Goal: Information Seeking & Learning: Check status

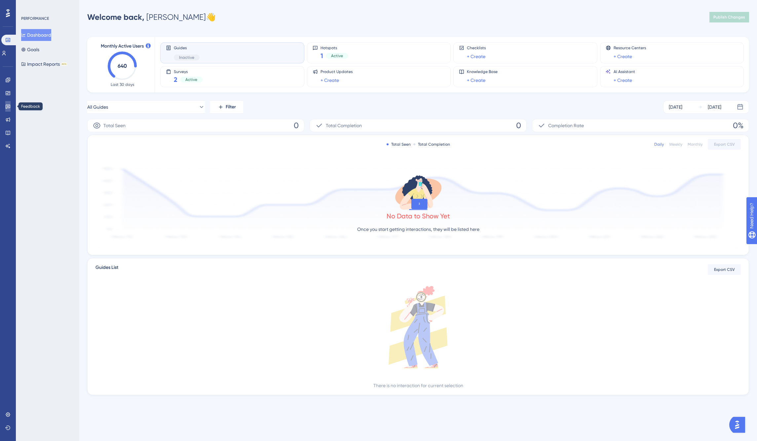
click at [8, 108] on icon at bounding box center [8, 107] width 5 height 4
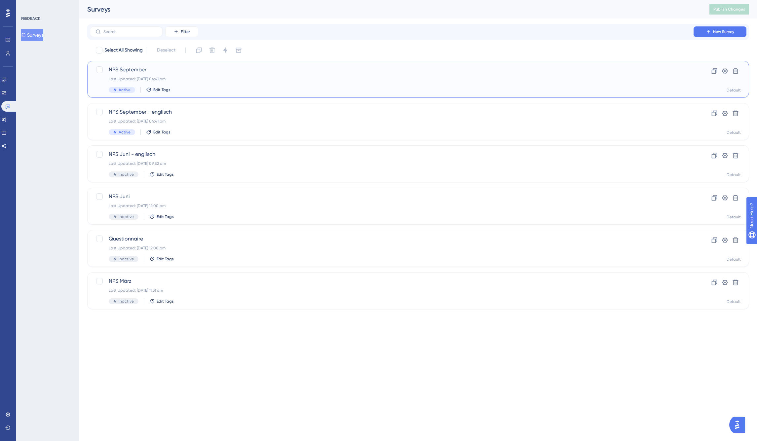
click at [134, 69] on span "NPS September" at bounding box center [392, 70] width 566 height 8
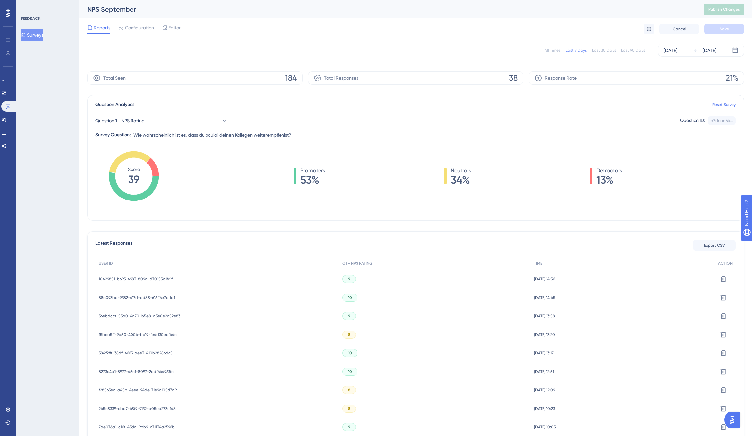
click at [142, 297] on span "88c093ba-9382-417d-ad85-616ff6e7ada1" at bounding box center [137, 297] width 76 height 5
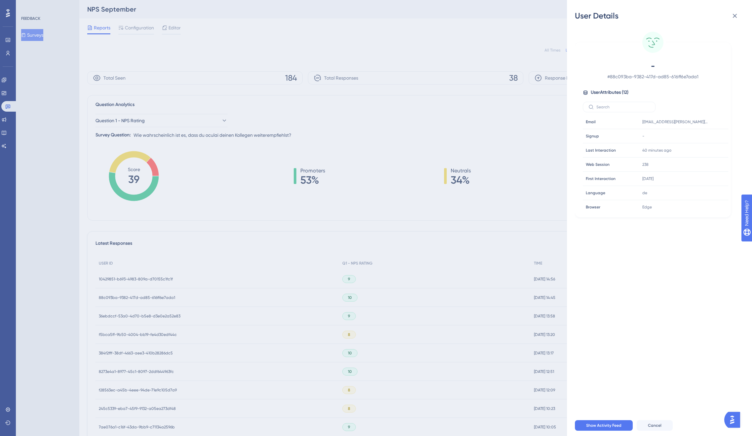
click at [142, 297] on div "User Details - # 88c093ba-9382-417d-ad85-616ff6e7ada1 User Attributes ( 12 ) Em…" at bounding box center [376, 218] width 752 height 436
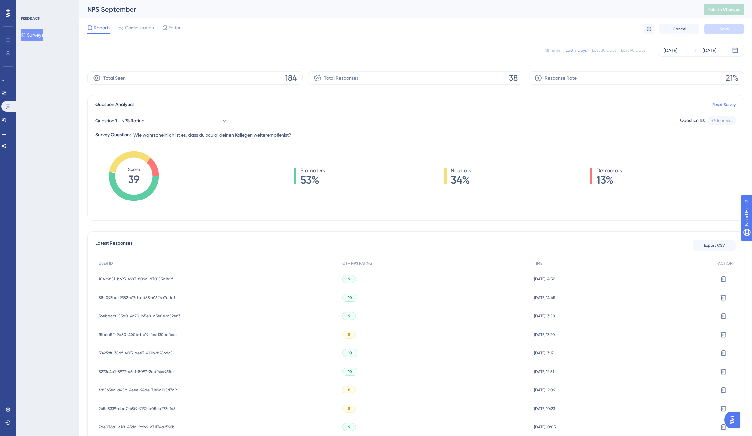
click at [144, 317] on span "36ebdccf-53a0-4d70-b5e8-d3e0e2a52e83" at bounding box center [140, 316] width 82 height 5
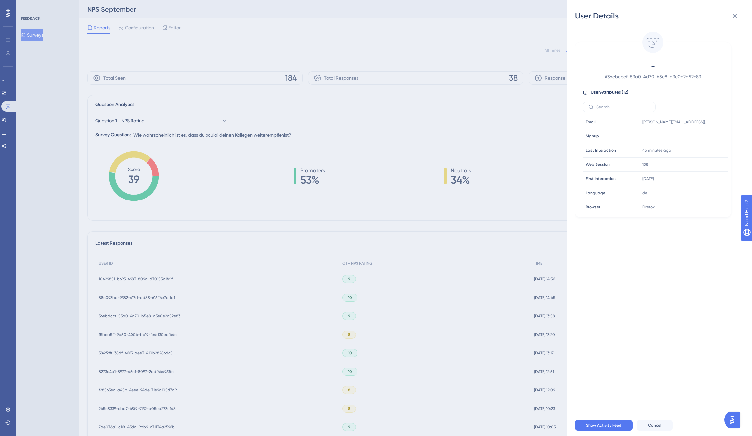
click at [144, 317] on div "User Details - # 36ebdccf-53a0-4d70-b5e8-d3e0e2a52e83 User Attributes ( 12 ) Em…" at bounding box center [376, 218] width 752 height 436
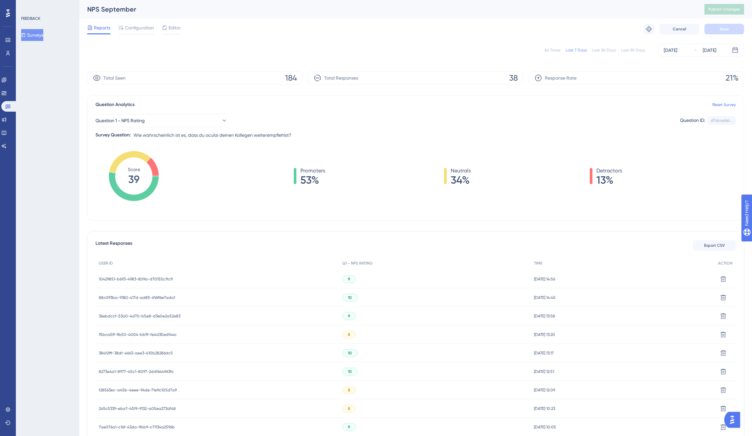
click at [140, 279] on span "10429851-b693-4983-809a-d70155c1fc1f" at bounding box center [136, 279] width 74 height 5
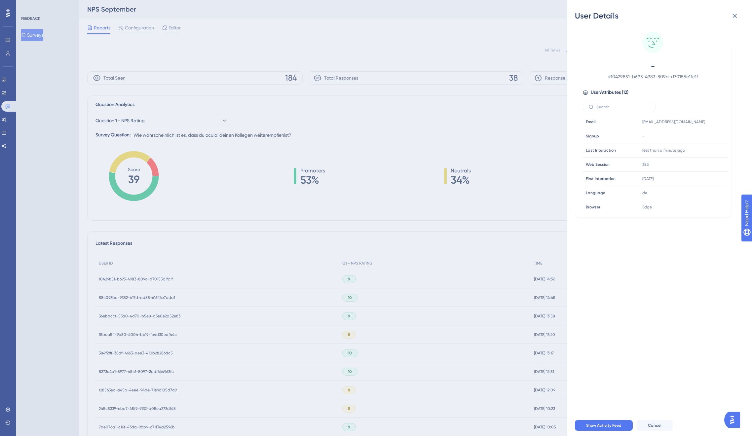
click at [140, 280] on div "User Details - # 10429851-b693-4983-809a-d70155c1fc1f User Attributes ( 12 ) Em…" at bounding box center [376, 218] width 752 height 436
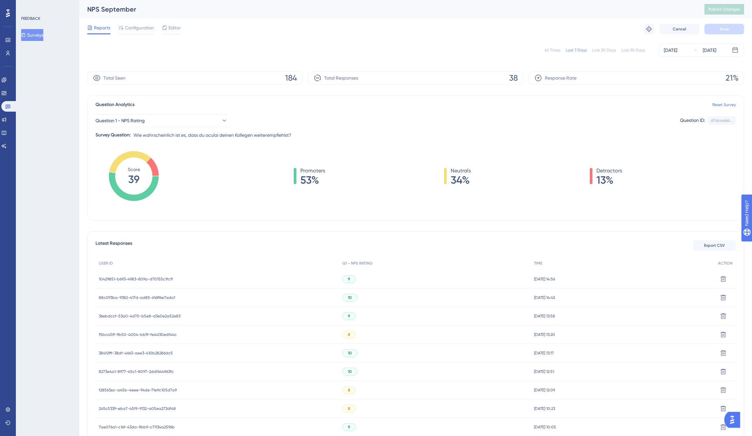
click at [138, 334] on span "f5bca5ff-9b50-4004-bb19-fe4d30edf44c" at bounding box center [138, 334] width 78 height 5
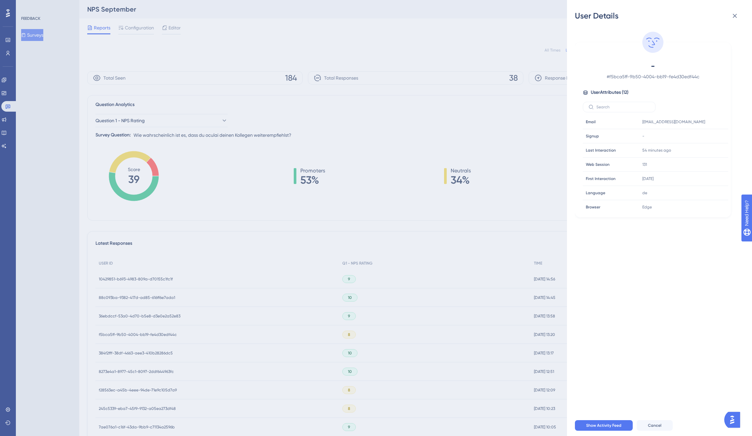
click at [208, 255] on div "User Details - # f5bca5ff-9b50-4004-bb19-fe4d30edf44c User Attributes ( 12 ) Em…" at bounding box center [376, 218] width 752 height 436
